Goal: Task Accomplishment & Management: Manage account settings

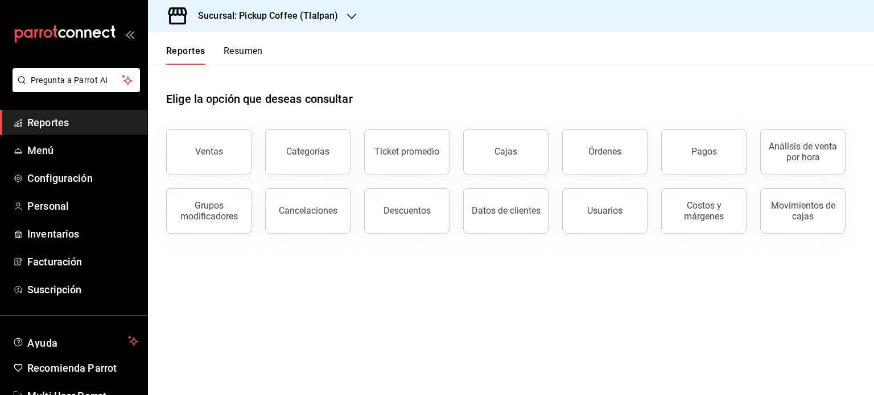
click at [232, 52] on button "Resumen" at bounding box center [243, 55] width 39 height 19
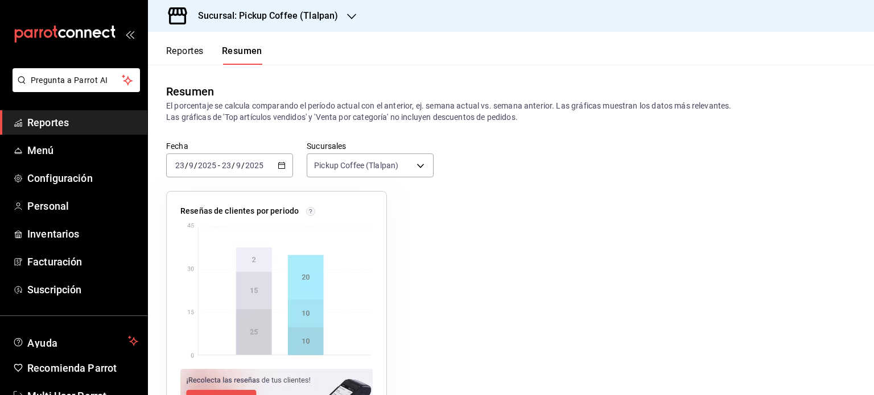
click at [353, 13] on icon "button" at bounding box center [351, 16] width 9 height 9
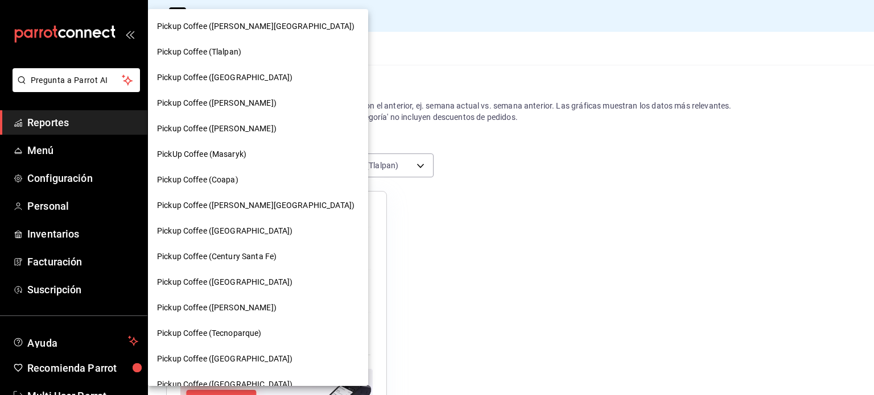
click at [253, 49] on div "Pickup Coffee (Tlalpan)" at bounding box center [258, 52] width 202 height 12
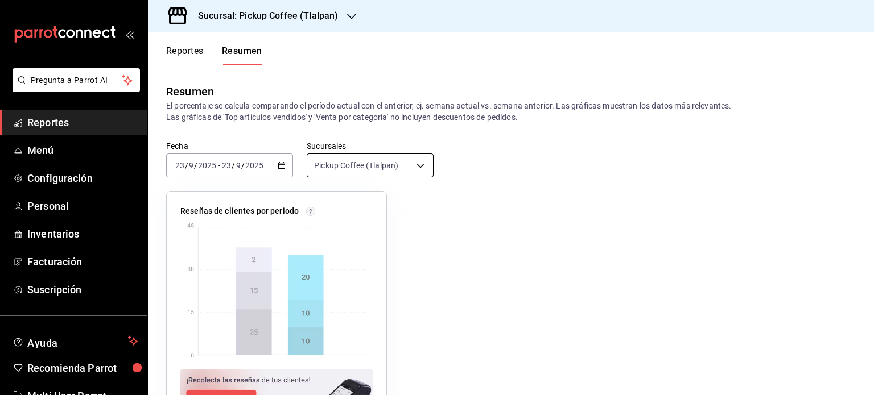
click at [415, 161] on body "Pregunta a Parrot AI Reportes Menú Configuración Personal Inventarios Facturaci…" at bounding box center [437, 197] width 874 height 395
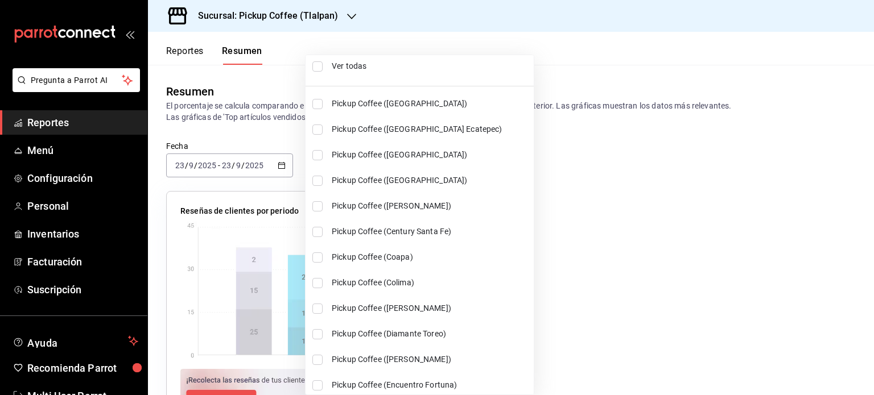
scroll to position [9, 0]
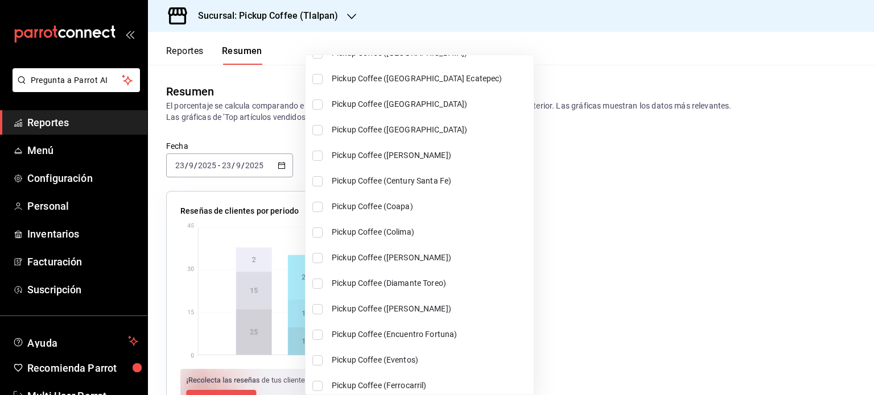
click at [380, 209] on span "Pickup Coffee (Coapa)" at bounding box center [430, 207] width 197 height 12
type input "[object Object],[object Object]"
checkbox input "true"
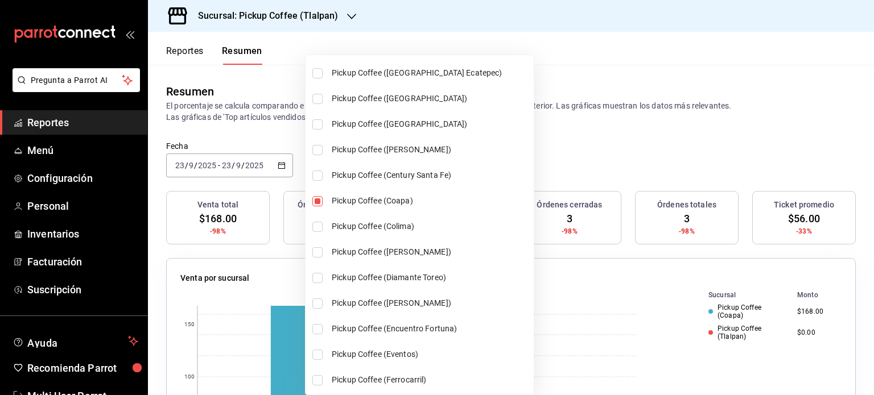
scroll to position [65, 0]
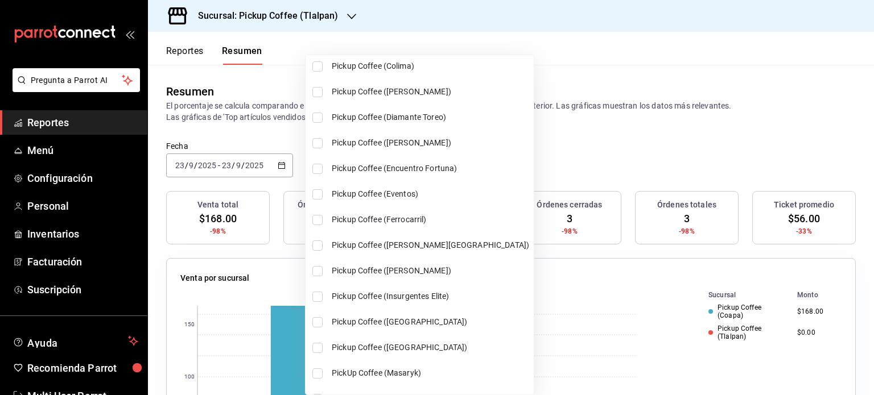
drag, startPoint x: 345, startPoint y: 254, endPoint x: 344, endPoint y: 241, distance: 12.6
click at [346, 252] on li "Pickup Coffee ([PERSON_NAME][GEOGRAPHIC_DATA])" at bounding box center [420, 246] width 228 height 26
type input "[object Object],[object Object],[object Object]"
checkbox input "true"
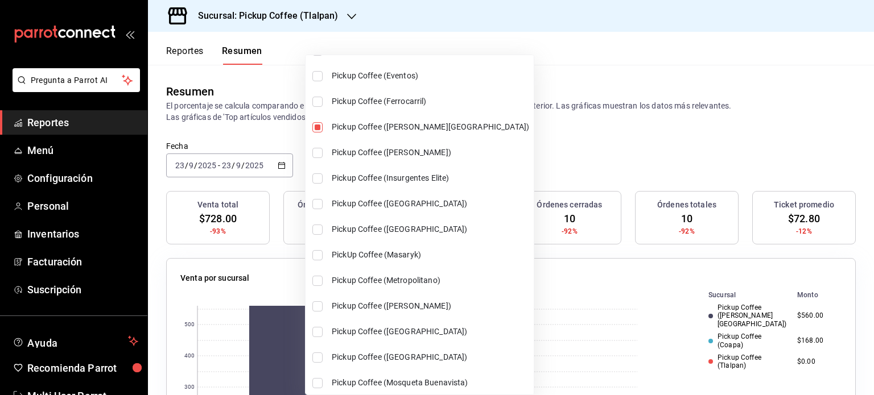
click at [405, 311] on li "Pickup Coffee ([PERSON_NAME])" at bounding box center [420, 307] width 228 height 26
type input "[object Object],[object Object],[object Object],[object Object]"
checkbox input "true"
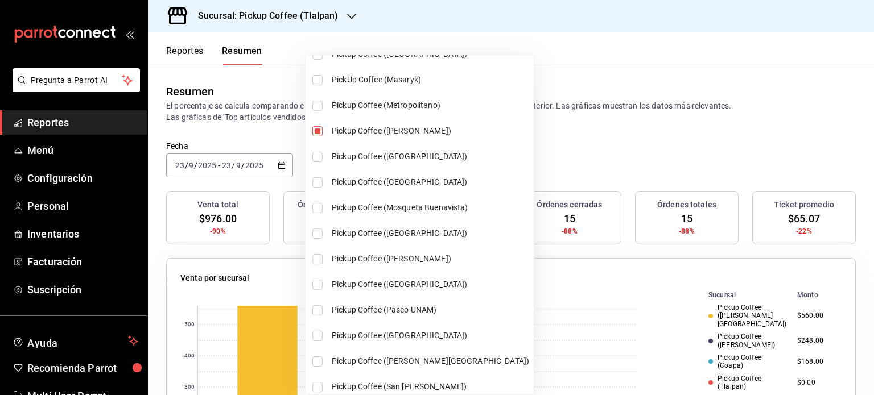
click at [405, 307] on span "Pickup Coffee (Paseo UNAM)" at bounding box center [430, 310] width 197 height 12
type input "[object Object],[object Object],[object Object],[object Object],[object Object]"
checkbox input "true"
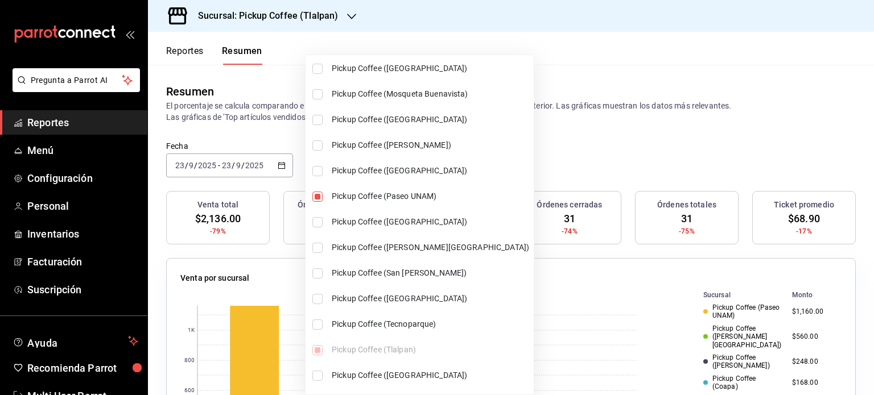
click at [396, 225] on span "Pickup Coffee ([GEOGRAPHIC_DATA])" at bounding box center [430, 222] width 197 height 12
type input "[object Object],[object Object],[object Object],[object Object],[object Object]…"
checkbox input "true"
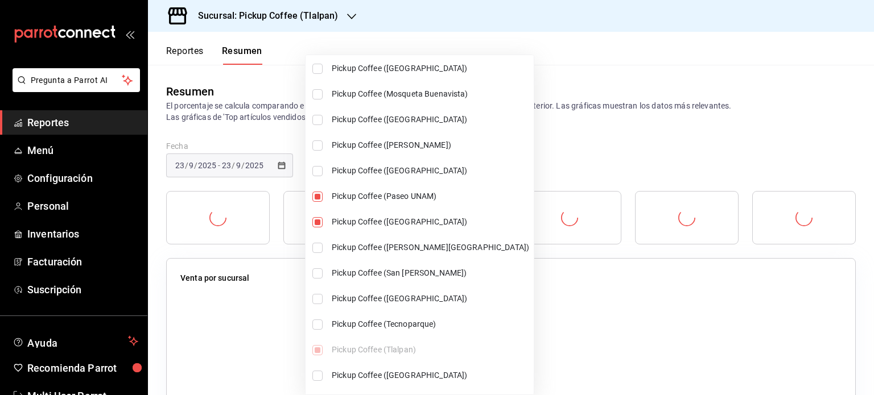
scroll to position [633, 0]
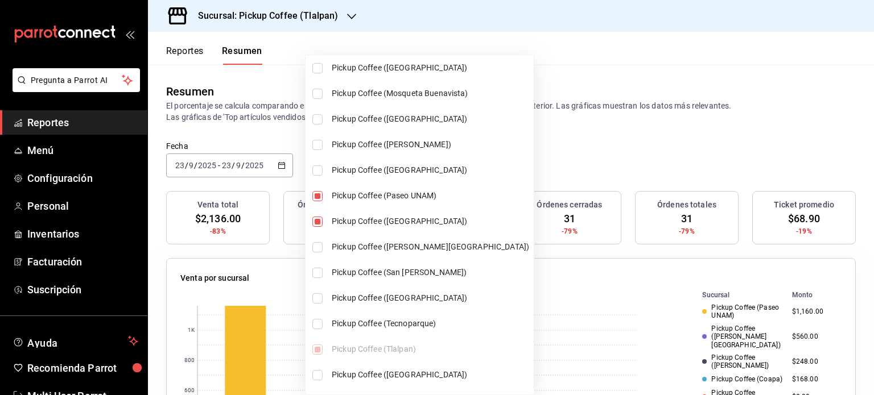
click at [391, 267] on span "Pickup Coffee (San [PERSON_NAME])" at bounding box center [430, 273] width 197 height 12
type input "[object Object],[object Object],[object Object],[object Object],[object Object]…"
checkbox input "true"
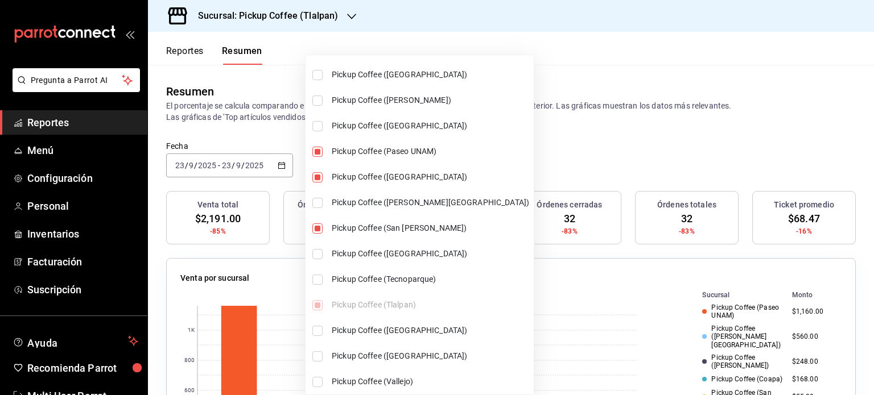
scroll to position [682, 0]
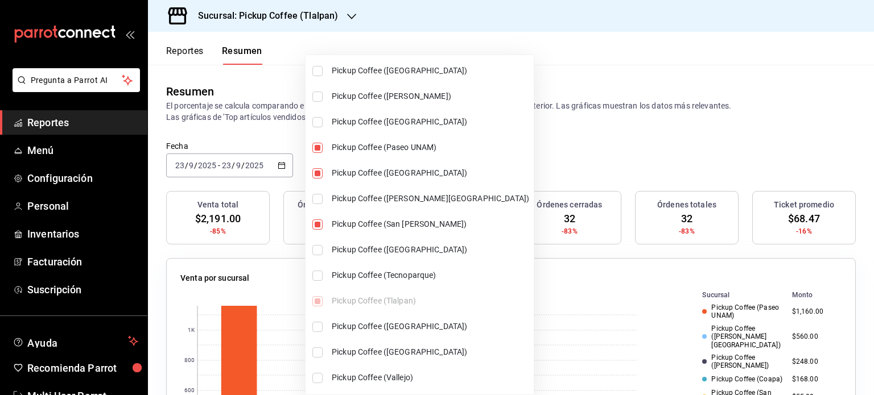
click at [380, 322] on span "Pickup Coffee ([GEOGRAPHIC_DATA])" at bounding box center [430, 327] width 197 height 12
type input "[object Object],[object Object],[object Object],[object Object],[object Object]…"
checkbox input "true"
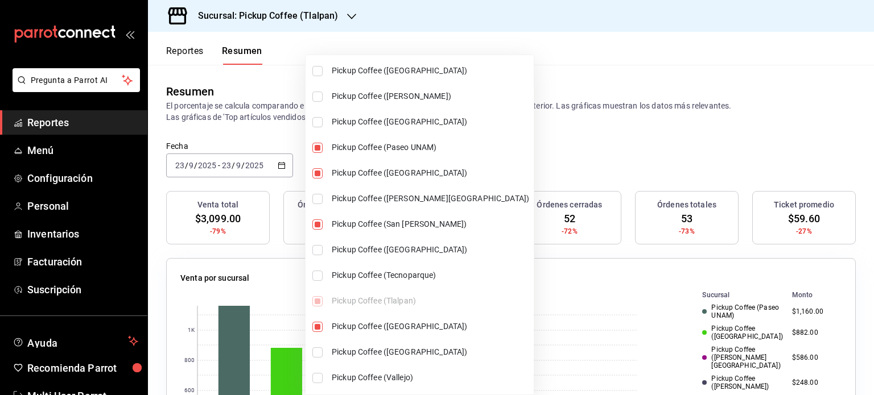
click at [657, 121] on div at bounding box center [437, 197] width 874 height 395
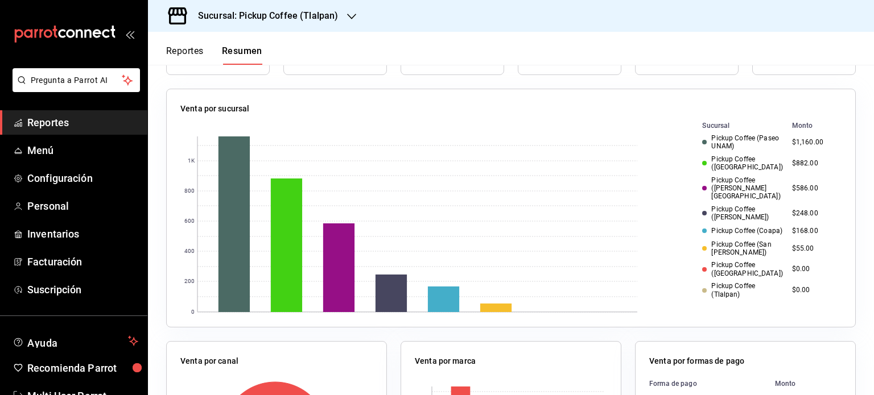
scroll to position [169, 0]
